Goal: Information Seeking & Learning: Find specific fact

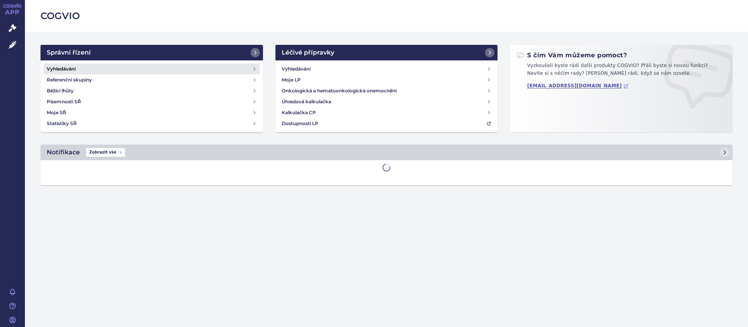
click at [67, 68] on h4 "Vyhledávání" at bounding box center [61, 69] width 29 height 8
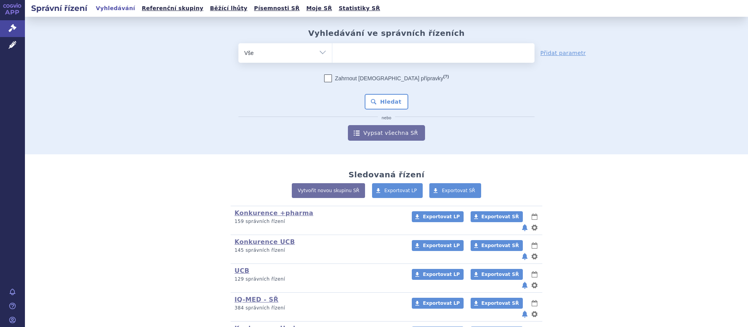
click at [357, 53] on ul at bounding box center [433, 51] width 202 height 16
click at [332, 53] on select at bounding box center [332, 52] width 0 height 19
type input "a"
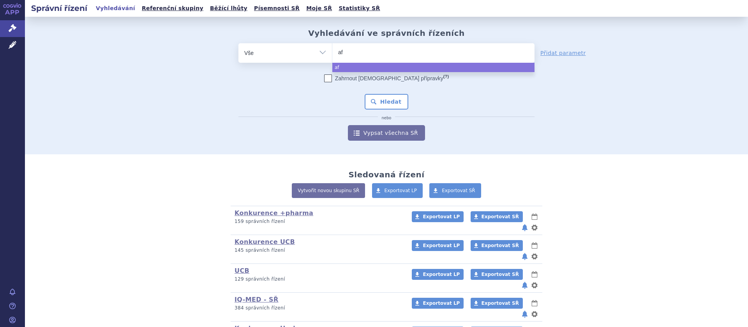
type input "afl"
type input "afli"
type input "aflibe"
type input "afliber"
type input "afliberce"
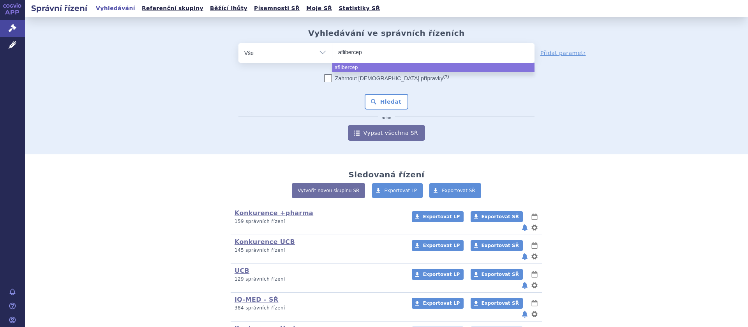
type input "aflibercept"
select select "aflibercept"
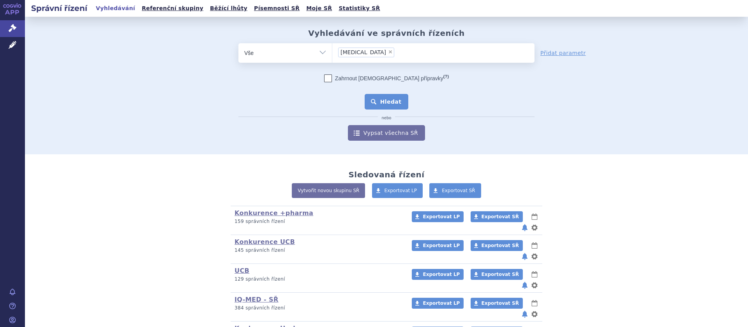
click at [391, 103] on button "Hledat" at bounding box center [387, 102] width 44 height 16
